Goal: Task Accomplishment & Management: Use online tool/utility

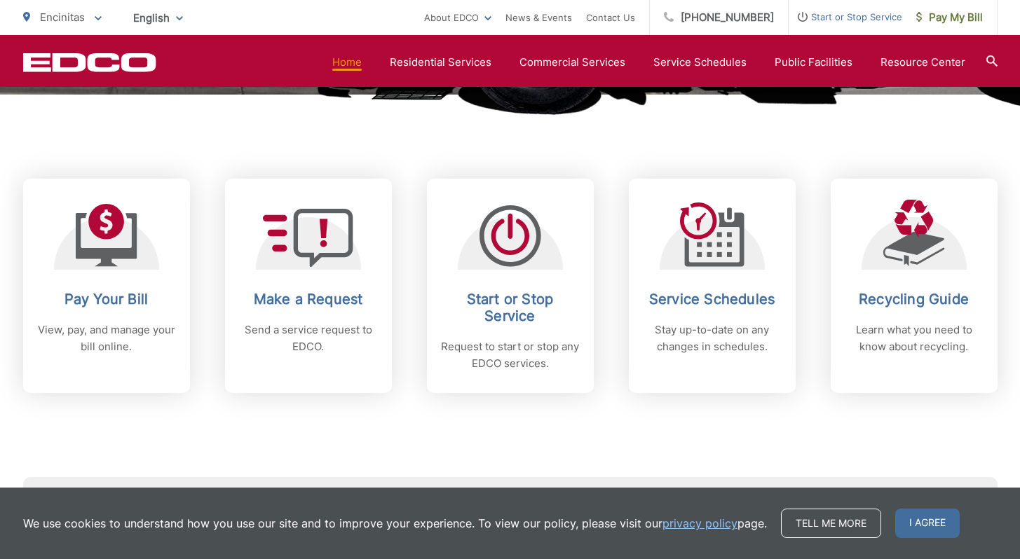
scroll to position [456, 0]
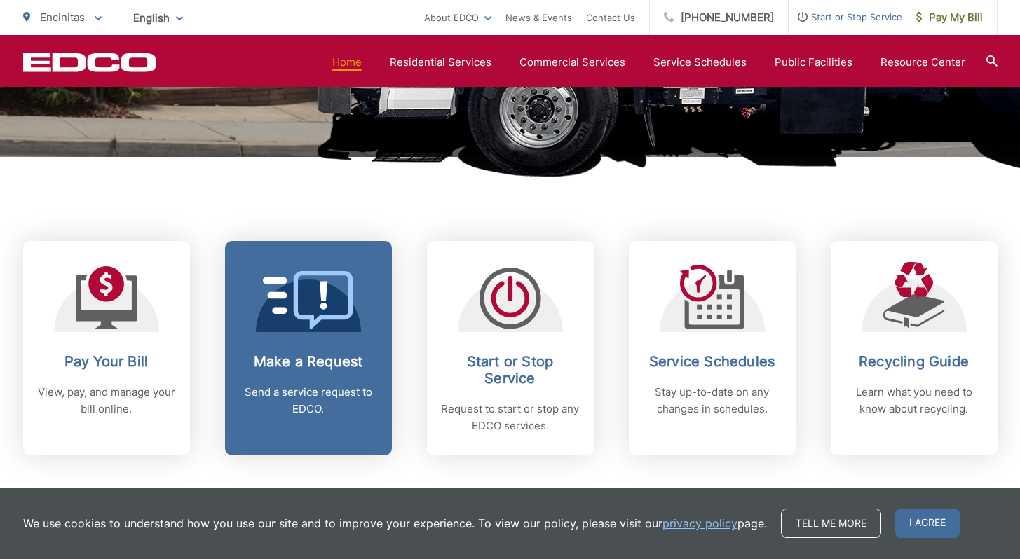
click at [262, 335] on link "Make a Request Send a service request to EDCO." at bounding box center [308, 348] width 167 height 215
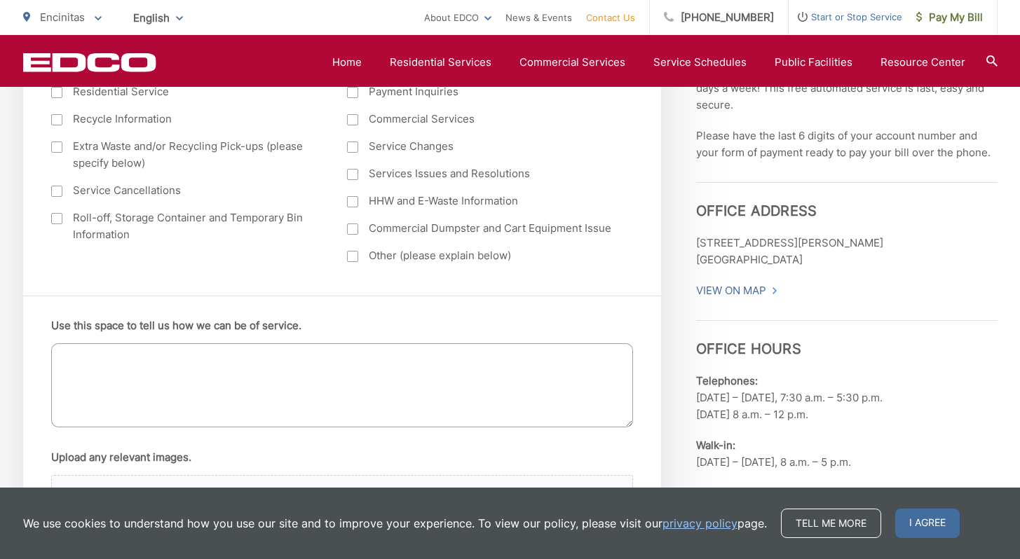
scroll to position [291, 0]
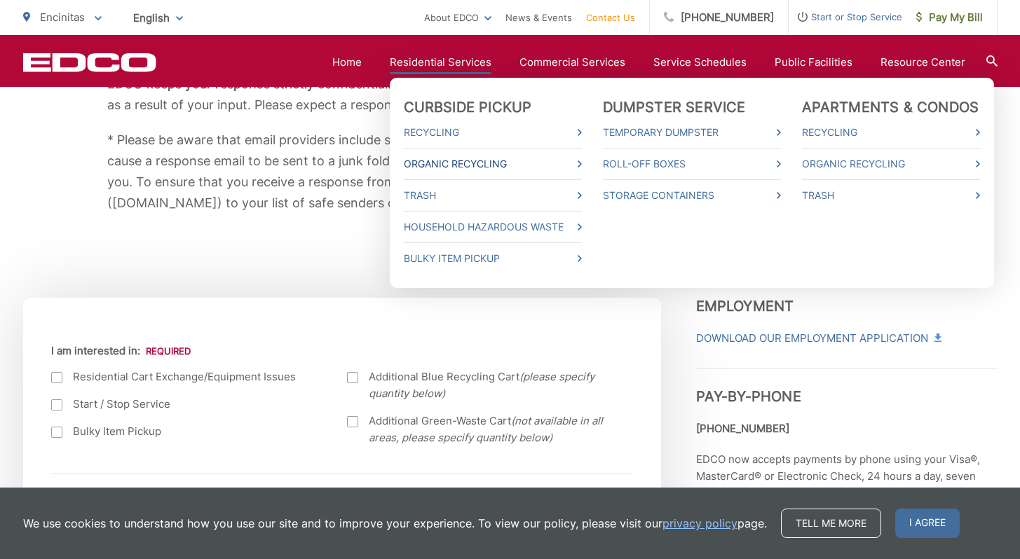
click at [469, 157] on link "Organic Recycling" at bounding box center [493, 164] width 178 height 17
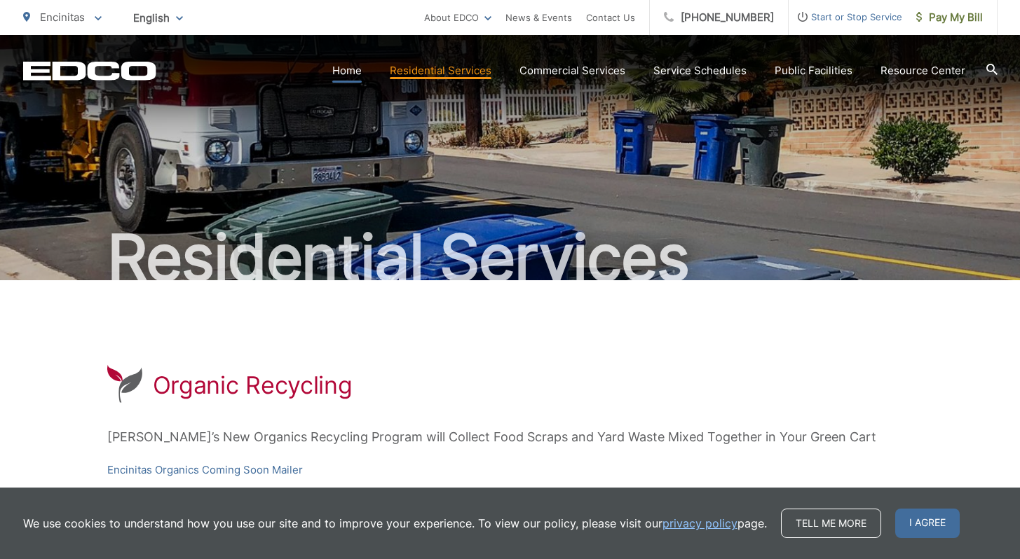
click at [353, 68] on link "Home" at bounding box center [346, 70] width 29 height 17
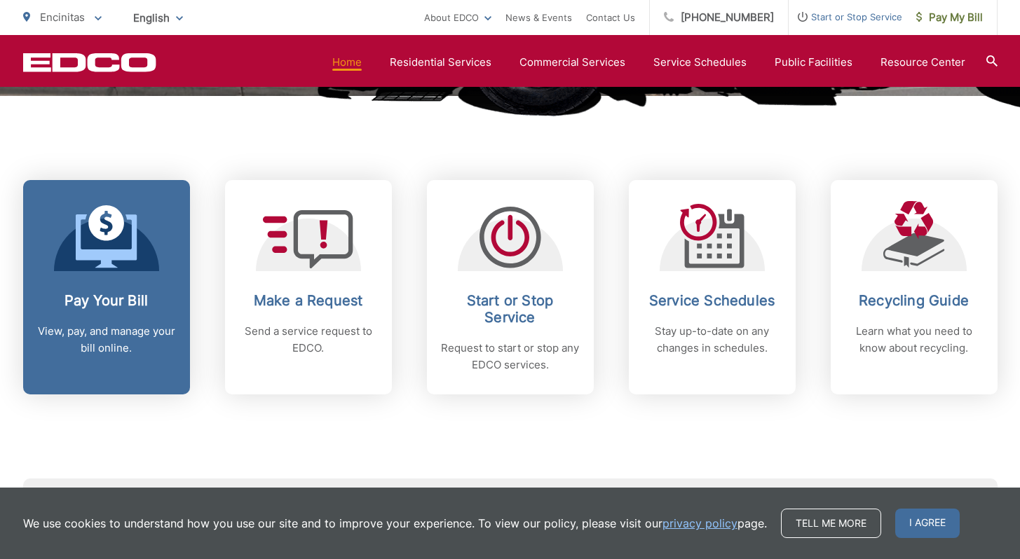
scroll to position [555, 0]
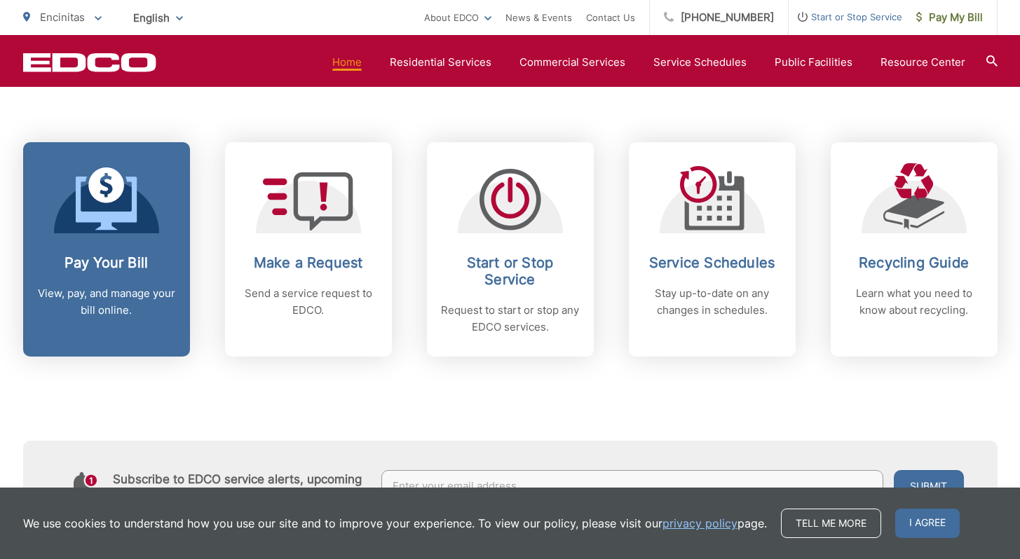
click at [126, 229] on icon at bounding box center [107, 199] width 62 height 63
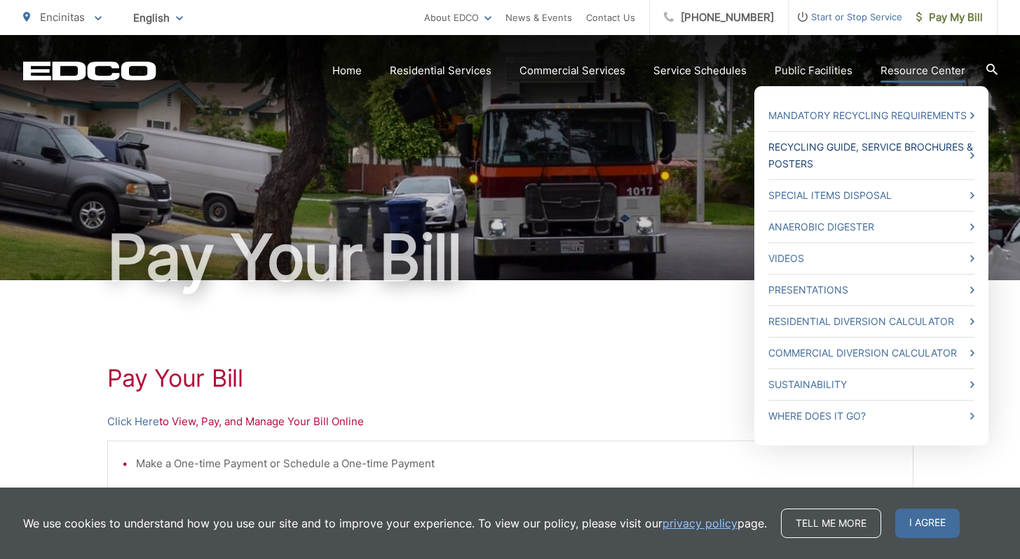
click at [853, 149] on link "Recycling Guide, Service Brochures & Posters" at bounding box center [871, 156] width 206 height 34
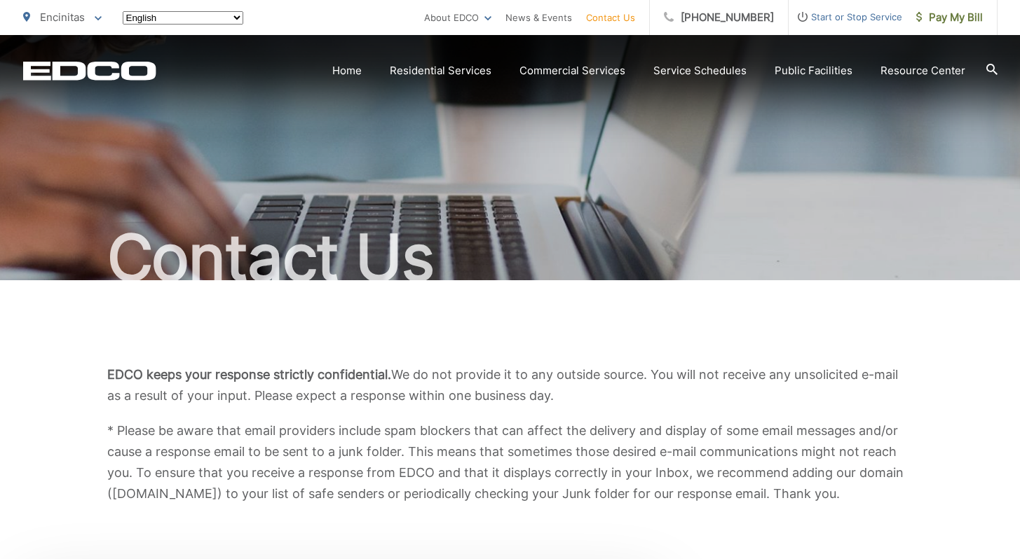
scroll to position [291, 0]
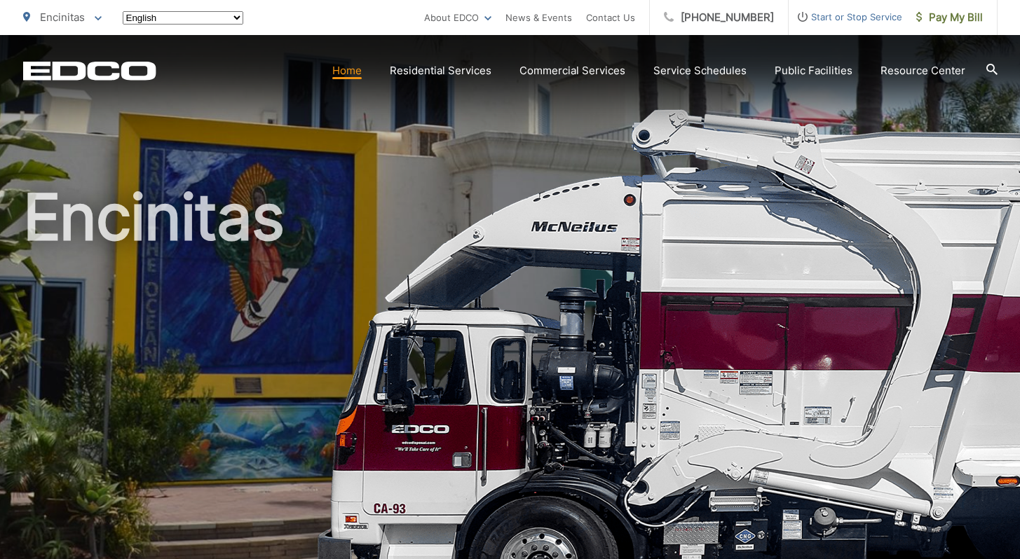
scroll to position [456, 0]
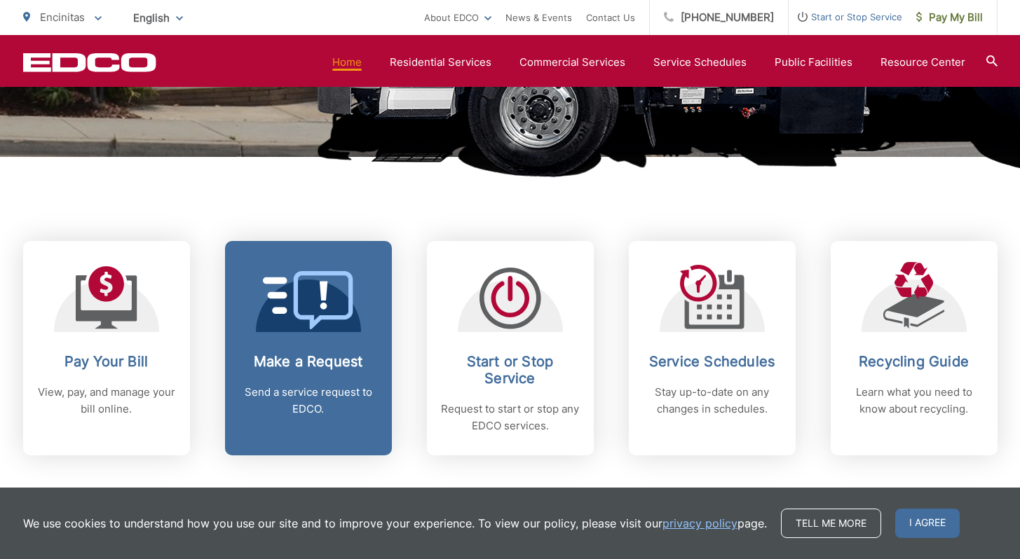
click at [321, 392] on p "Send a service request to EDCO." at bounding box center [308, 401] width 139 height 34
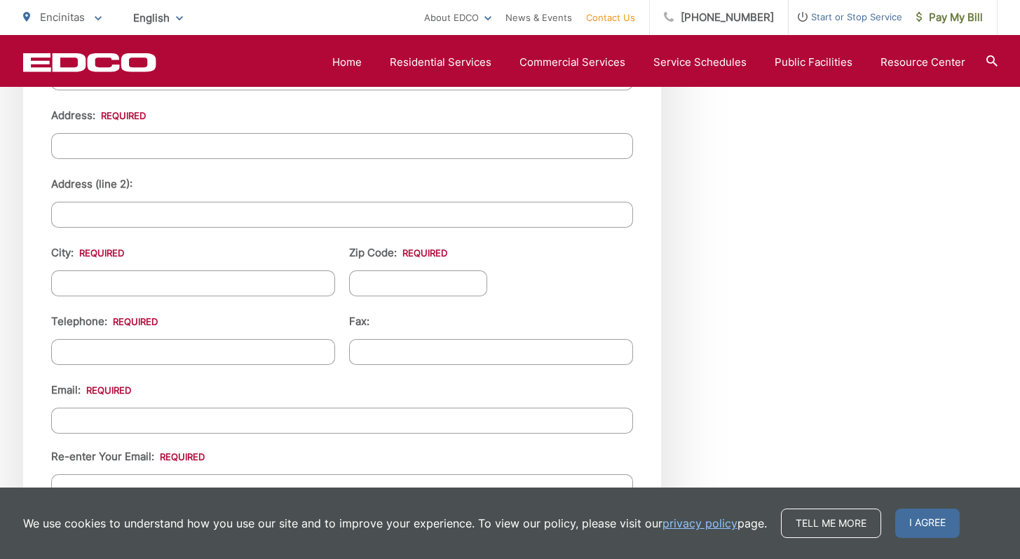
scroll to position [632, 0]
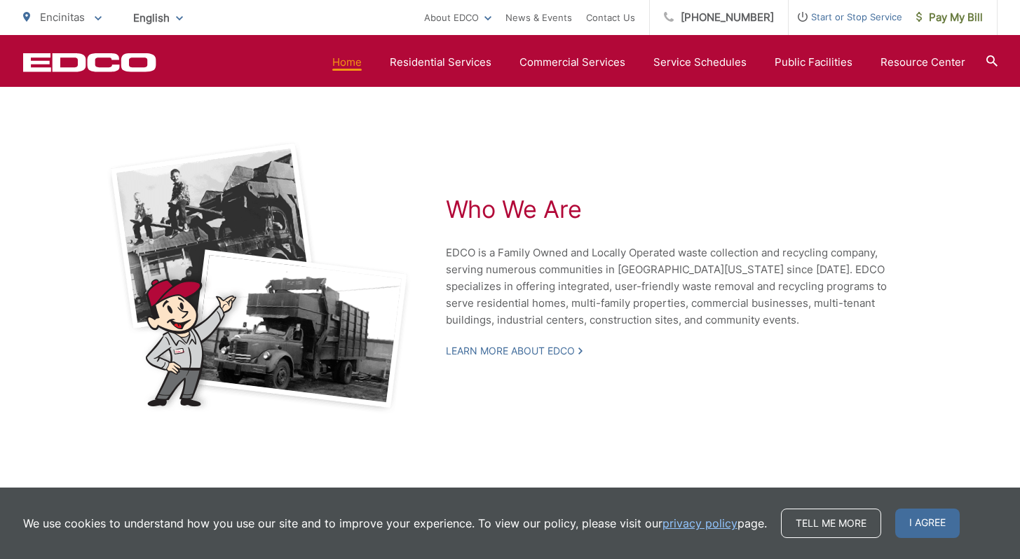
scroll to position [3077, 0]
